Goal: Task Accomplishment & Management: Use online tool/utility

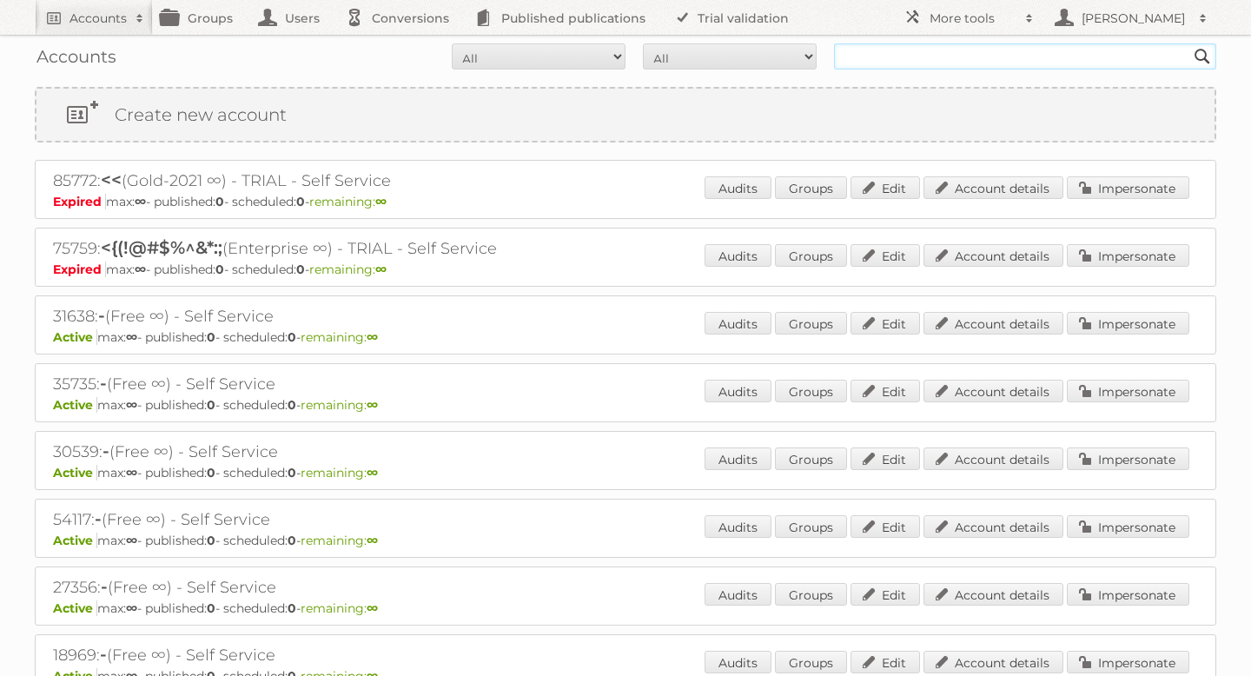
click at [891, 56] on input "text" at bounding box center [1025, 56] width 382 height 26
type input "woonsquare"
click at [1190, 43] on input "Search" at bounding box center [1203, 56] width 26 height 26
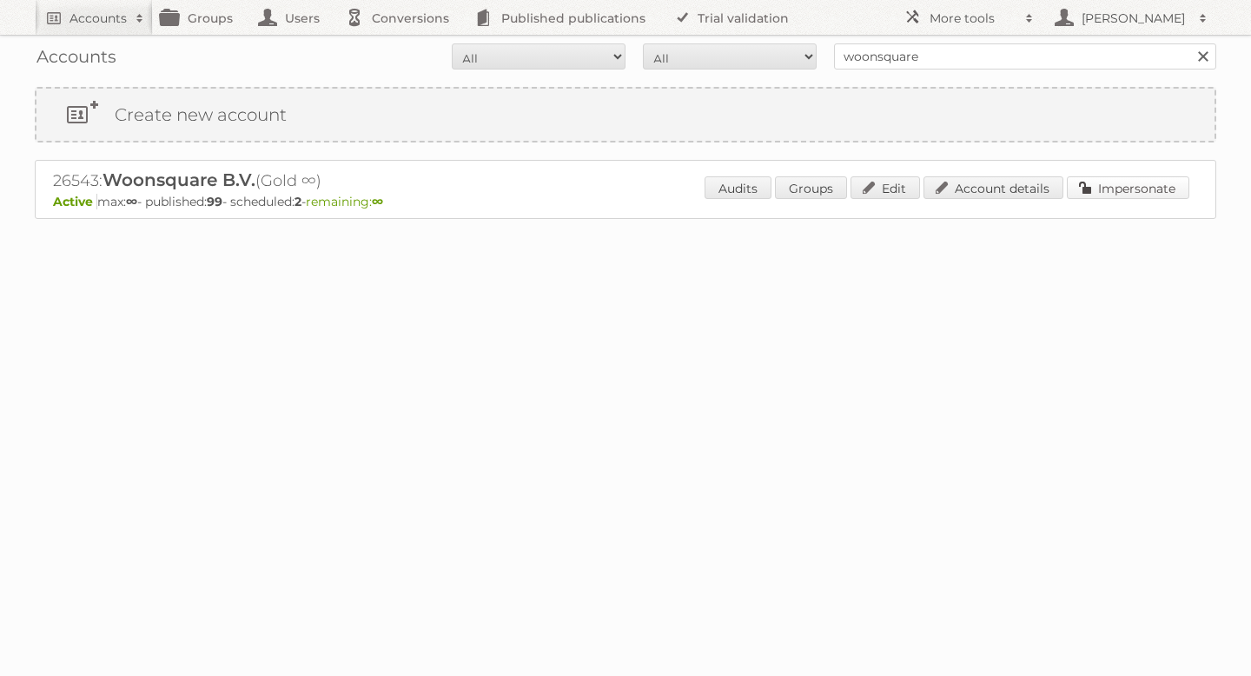
click at [1142, 192] on link "Impersonate" at bounding box center [1128, 187] width 123 height 23
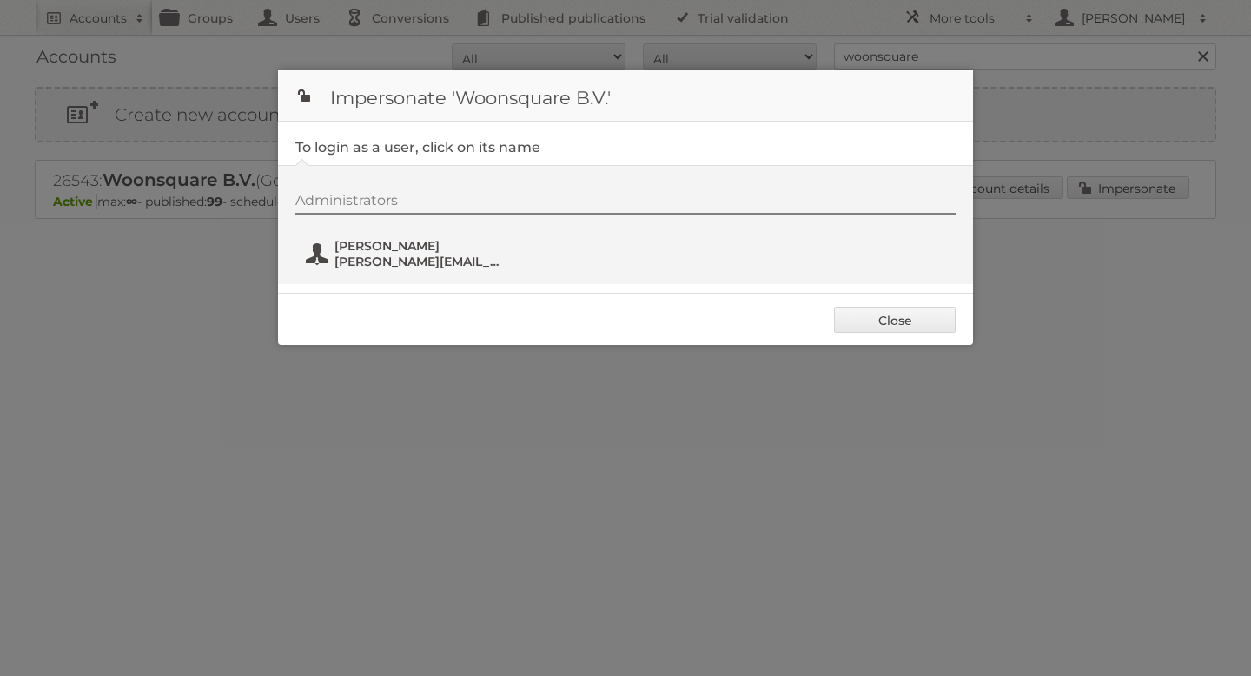
click at [452, 237] on button "[PERSON_NAME] [PERSON_NAME][EMAIL_ADDRESS][DOMAIN_NAME]" at bounding box center [406, 253] width 204 height 35
